Goal: Navigation & Orientation: Go to known website

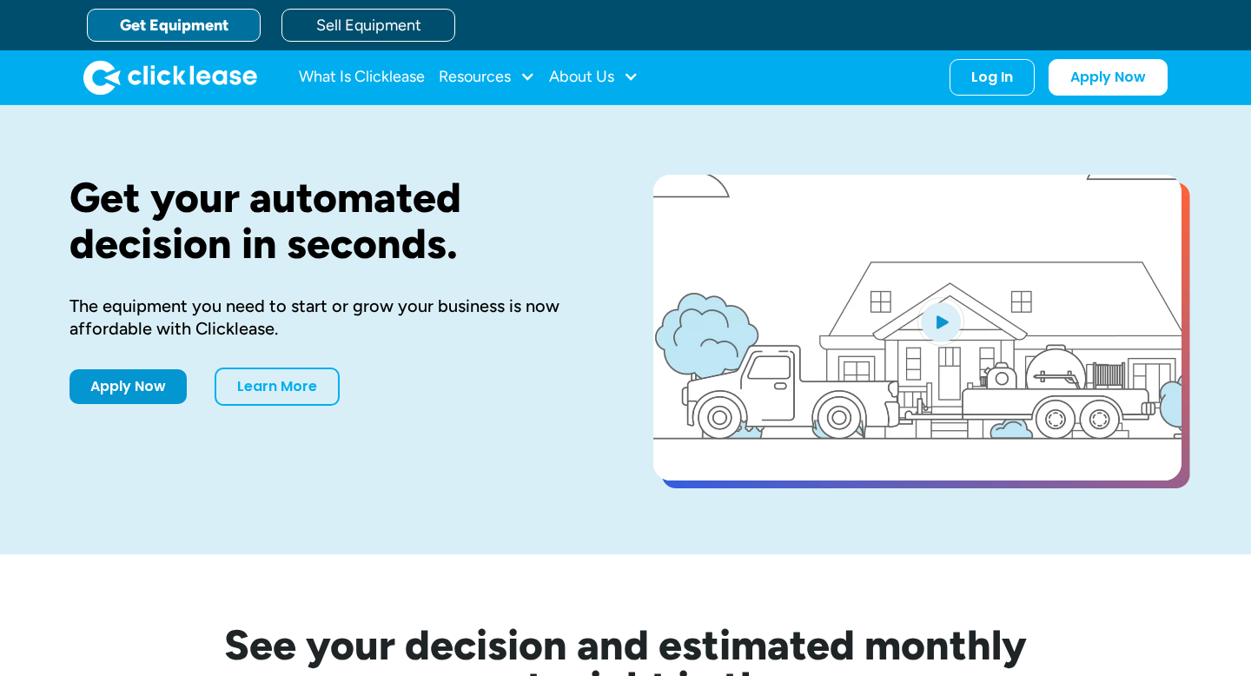
click at [979, 73] on div "Log In" at bounding box center [993, 77] width 42 height 17
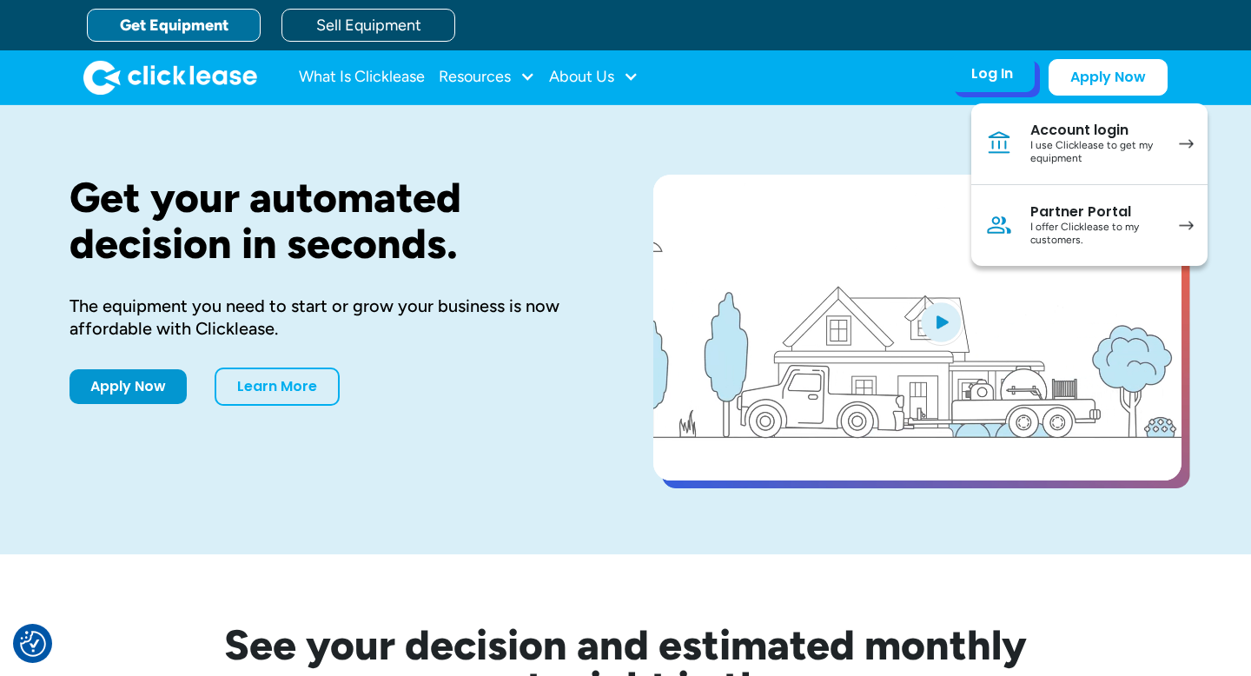
click at [1050, 213] on div "Partner Portal" at bounding box center [1096, 211] width 131 height 17
